Goal: Contribute content

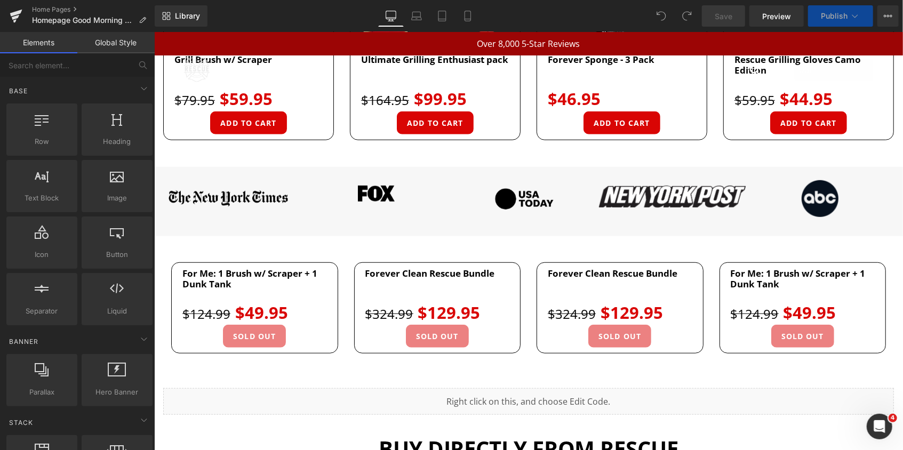
scroll to position [480, 0]
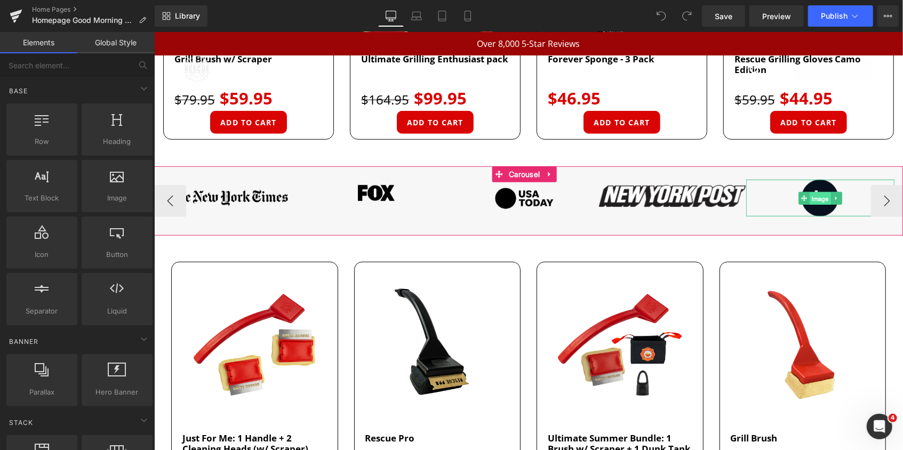
click at [819, 196] on span "Image" at bounding box center [819, 197] width 21 height 13
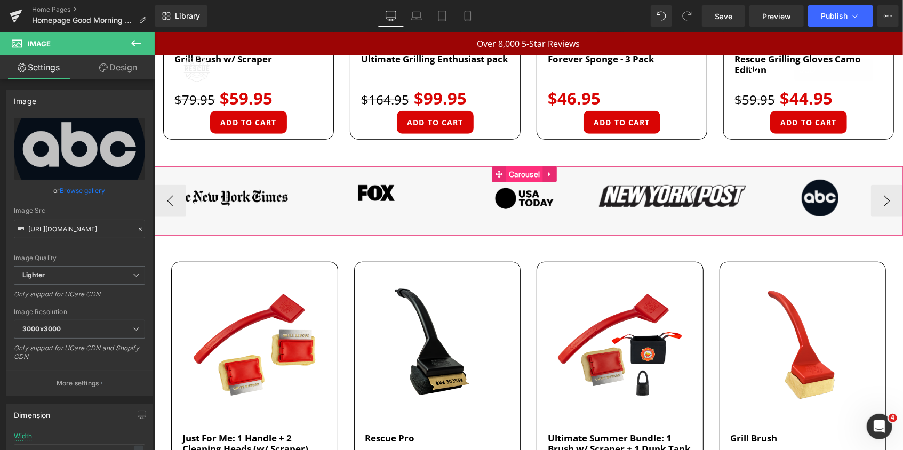
click at [521, 170] on span "Carousel" at bounding box center [523, 174] width 36 height 16
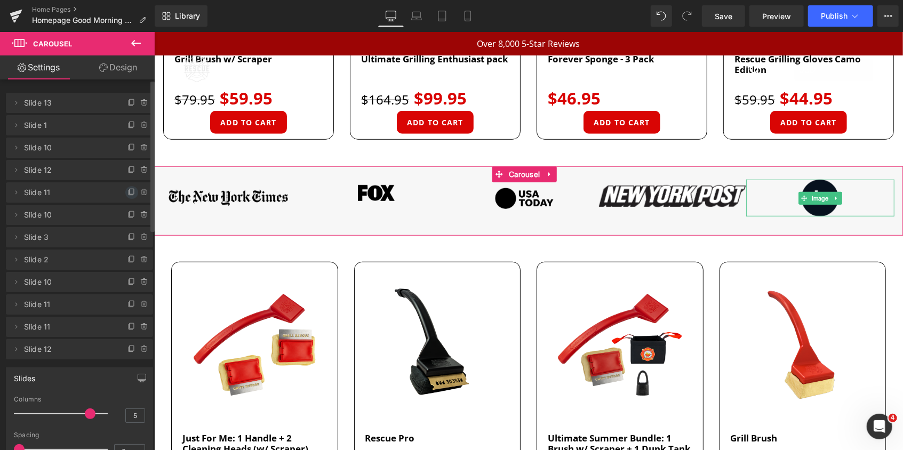
click at [129, 194] on icon at bounding box center [131, 192] width 9 height 9
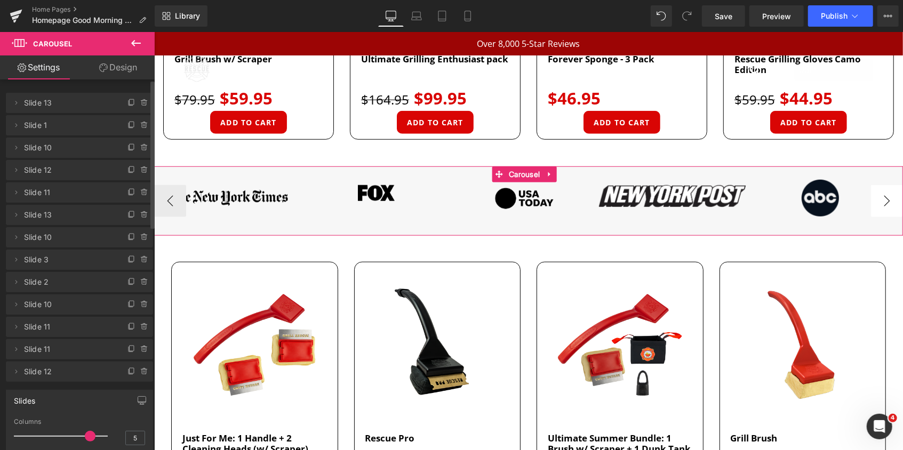
click at [878, 200] on button "›" at bounding box center [886, 200] width 32 height 32
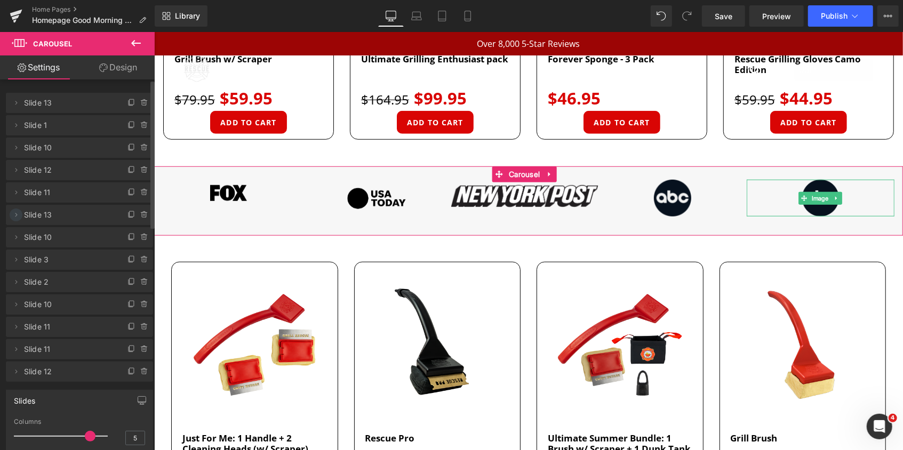
click at [17, 215] on icon at bounding box center [16, 215] width 9 height 9
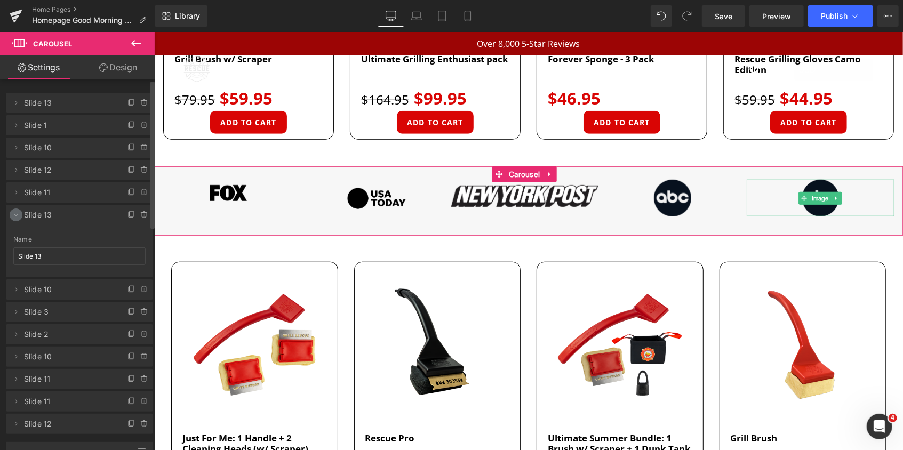
click at [17, 215] on icon at bounding box center [16, 215] width 9 height 9
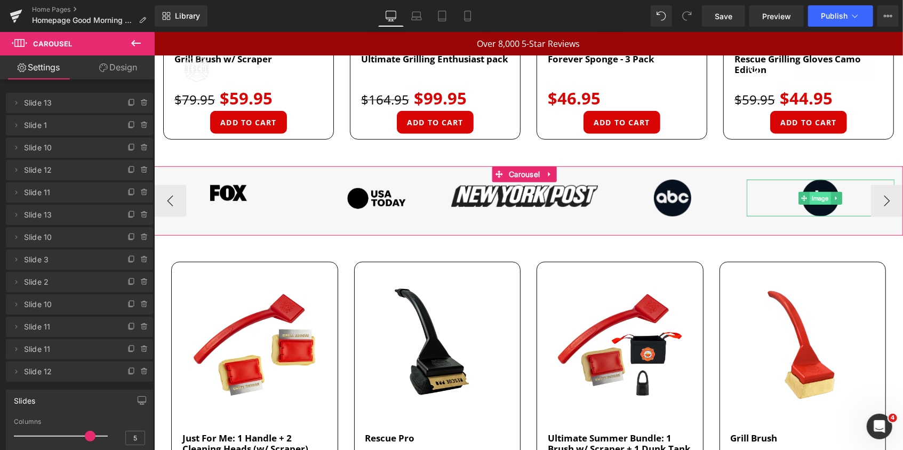
click at [816, 194] on span "Image" at bounding box center [819, 197] width 21 height 13
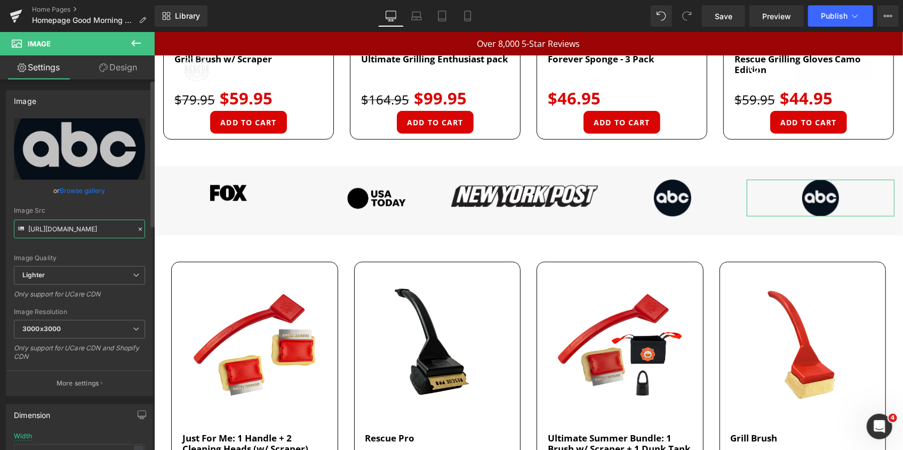
click at [77, 229] on input "[URL][DOMAIN_NAME]" at bounding box center [79, 229] width 131 height 19
paste input "[DOMAIN_NAME][URL]"
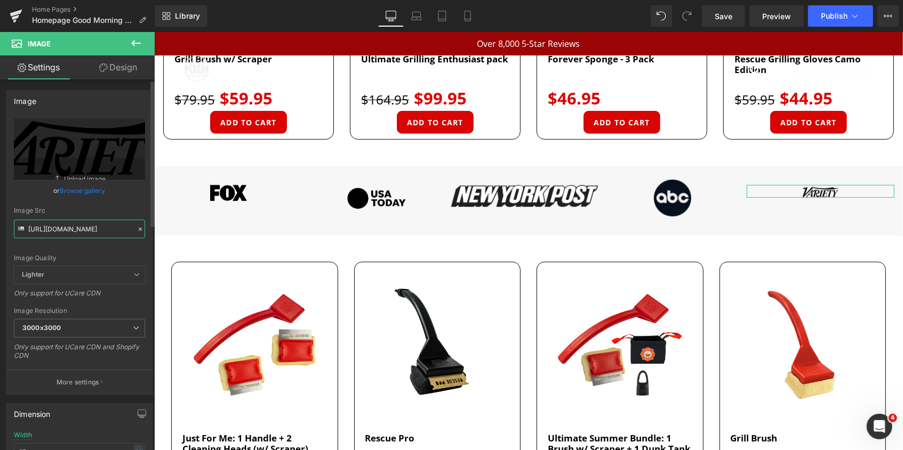
paste input "text"
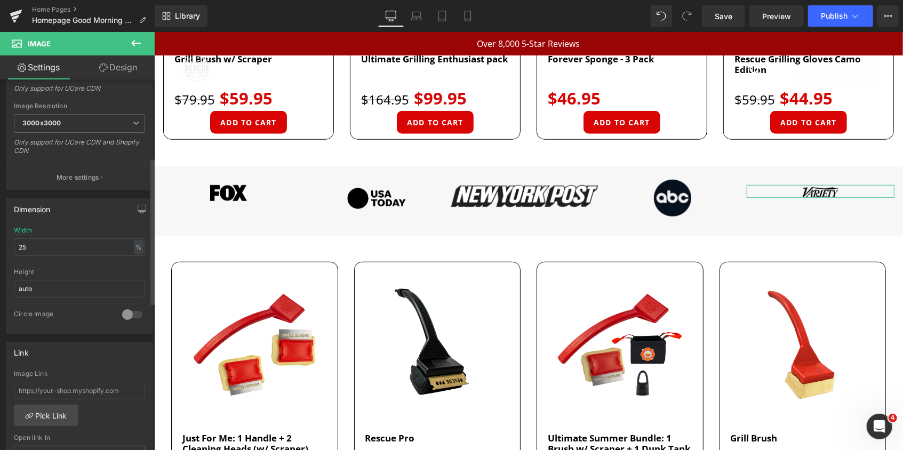
scroll to position [213, 0]
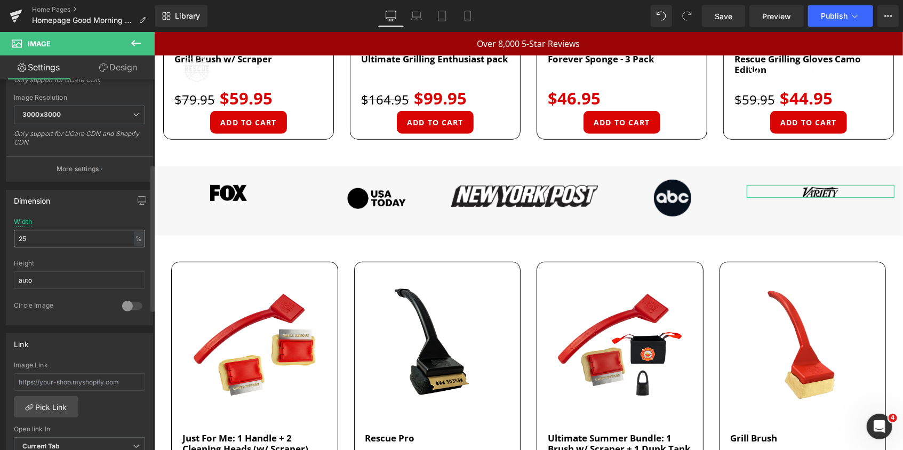
type input "[URL][DOMAIN_NAME]"
drag, startPoint x: 45, startPoint y: 238, endPoint x: 1, endPoint y: 244, distance: 44.6
click at [4, 244] on div "Dimension 25% Width 25 % % px auto Height auto 0 Circle Image" at bounding box center [79, 253] width 159 height 143
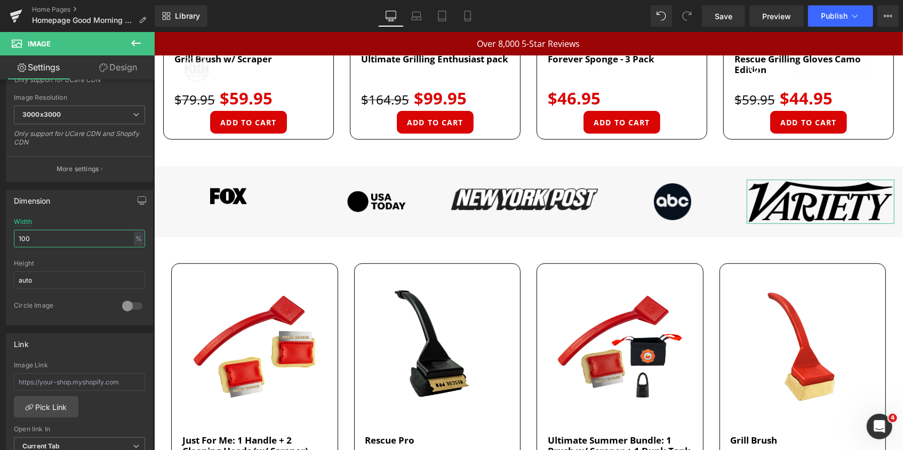
drag, startPoint x: 42, startPoint y: 239, endPoint x: -4, endPoint y: 242, distance: 45.9
click at [0, 242] on html "Image You are previewing how the will restyle your page. You can not edit Eleme…" at bounding box center [451, 225] width 903 height 450
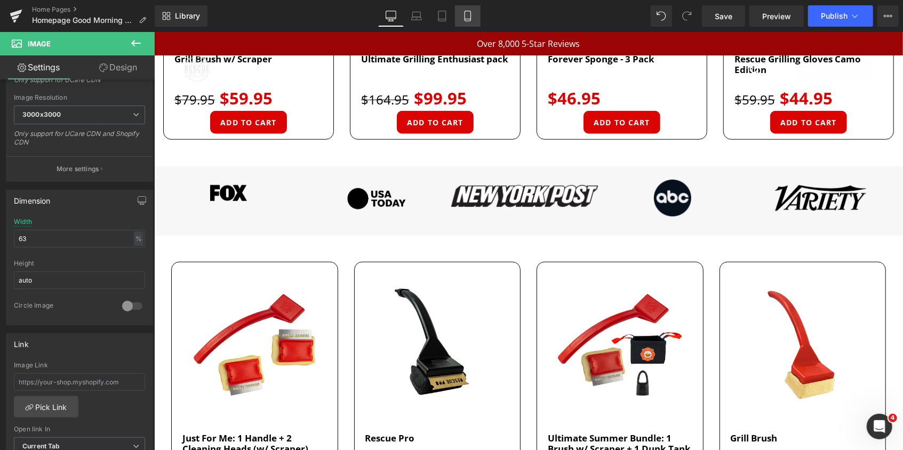
click at [465, 14] on icon at bounding box center [467, 16] width 11 height 11
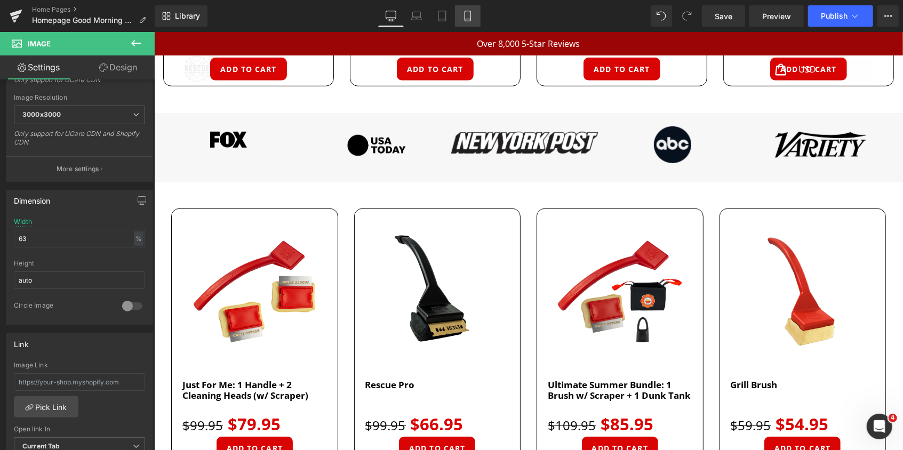
scroll to position [689, 0]
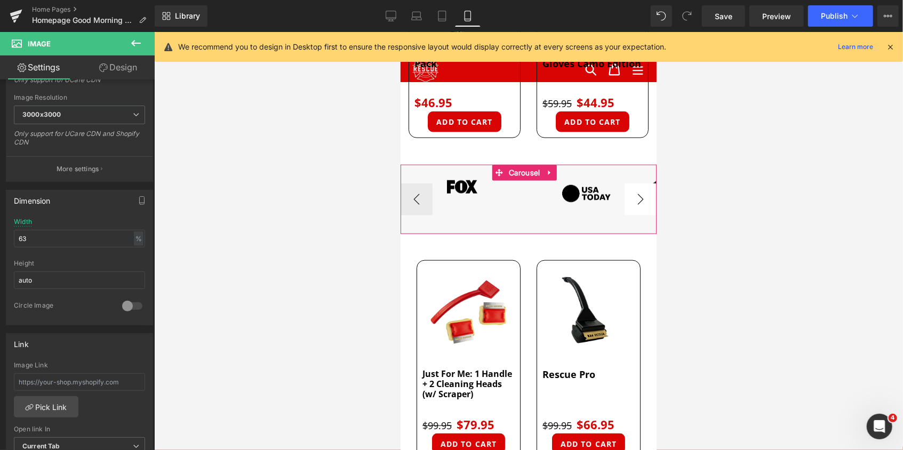
click at [631, 186] on button "›" at bounding box center [640, 199] width 32 height 32
click at [462, 180] on span "Image" at bounding box center [460, 186] width 21 height 13
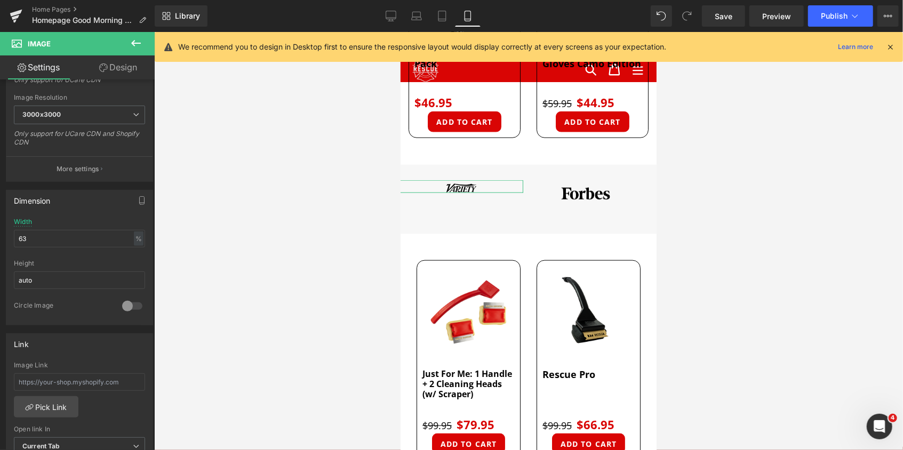
drag, startPoint x: 34, startPoint y: 236, endPoint x: -4, endPoint y: 237, distance: 38.4
click at [0, 237] on html "Image You are previewing how the will restyle your page. You can not edit Eleme…" at bounding box center [451, 225] width 903 height 450
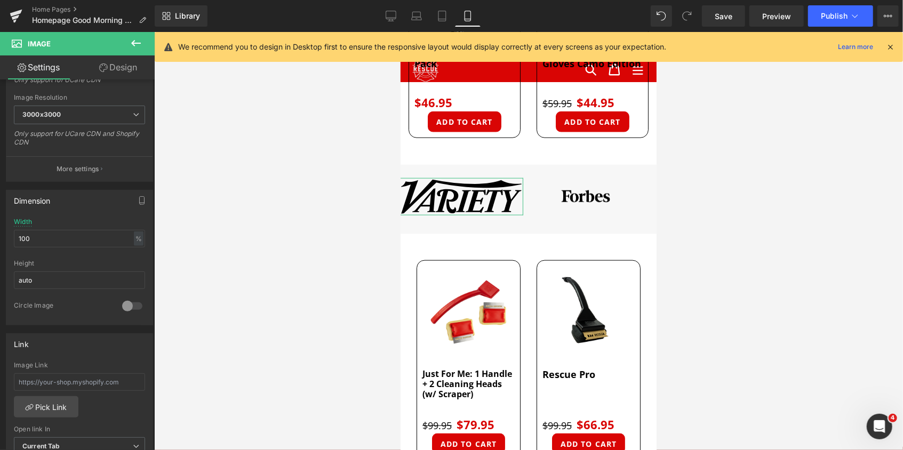
drag, startPoint x: 13, startPoint y: 234, endPoint x: -4, endPoint y: 234, distance: 16.5
click at [0, 234] on html "Image You are previewing how the will restyle your page. You can not edit Eleme…" at bounding box center [451, 225] width 903 height 450
drag, startPoint x: 33, startPoint y: 237, endPoint x: -4, endPoint y: 236, distance: 37.3
click at [0, 236] on html "Image You are previewing how the will restyle your page. You can not edit Eleme…" at bounding box center [451, 225] width 903 height 450
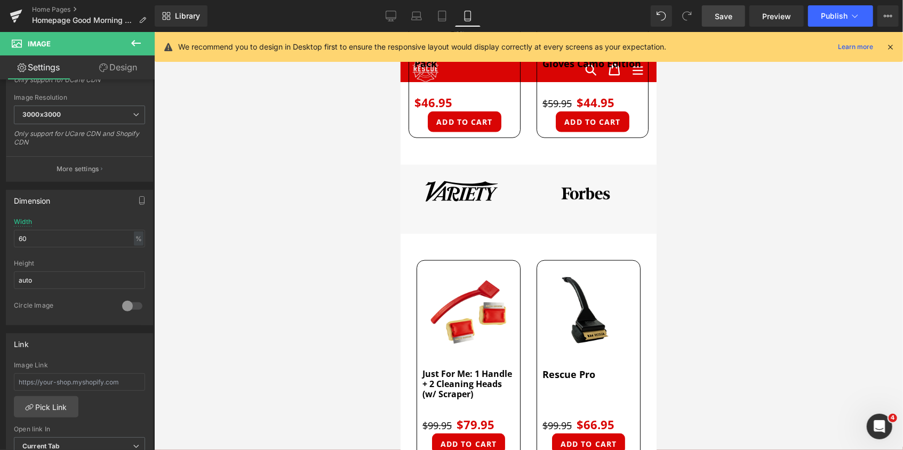
type input "60"
click at [727, 14] on span "Save" at bounding box center [723, 16] width 18 height 11
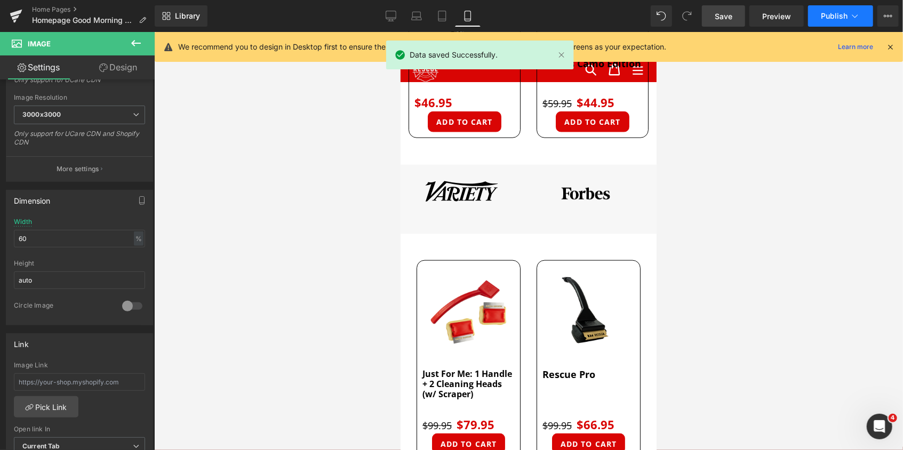
click at [831, 17] on span "Publish" at bounding box center [834, 16] width 27 height 9
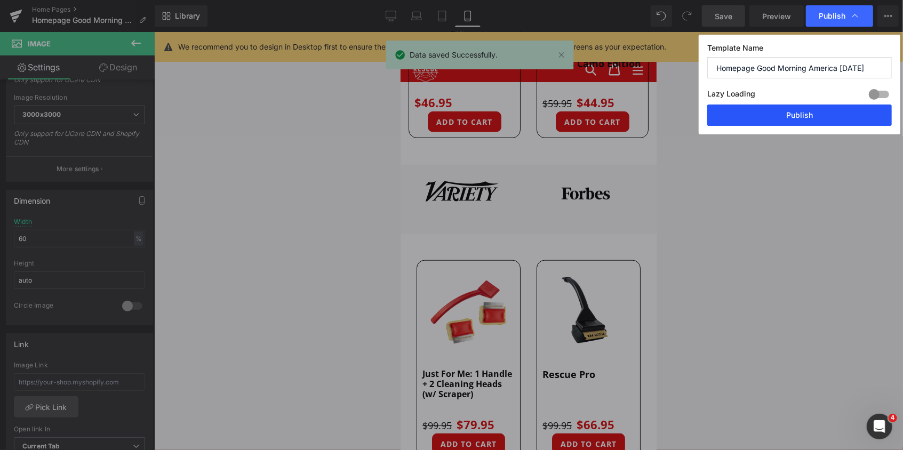
click at [809, 118] on button "Publish" at bounding box center [799, 115] width 184 height 21
